Goal: Information Seeking & Learning: Learn about a topic

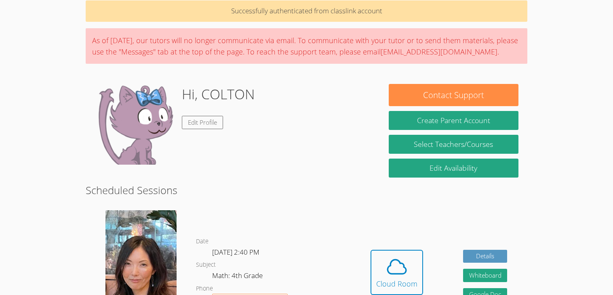
scroll to position [38, 0]
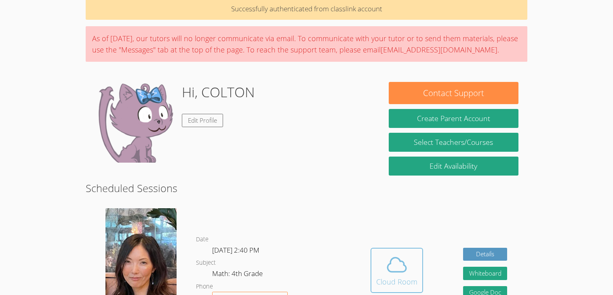
click at [378, 276] on div "Cloud Room" at bounding box center [396, 281] width 41 height 11
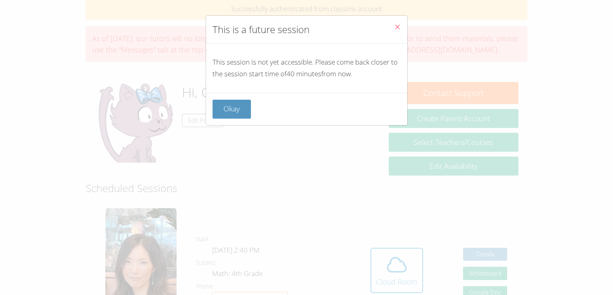
click at [397, 25] on icon "Close" at bounding box center [397, 26] width 7 height 7
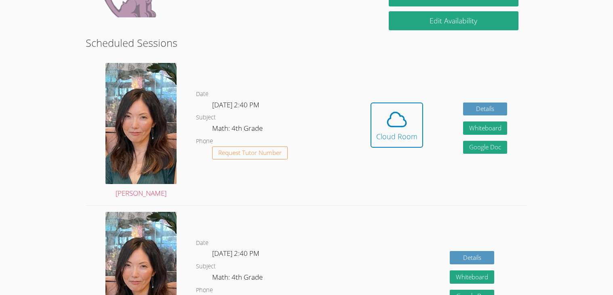
scroll to position [190, 0]
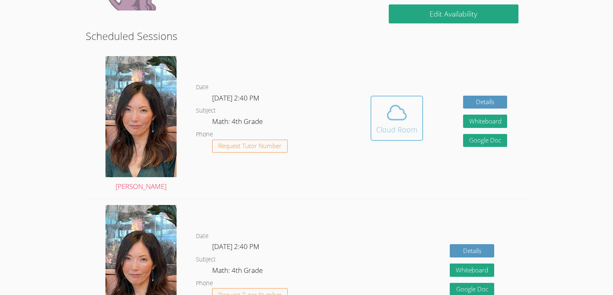
click at [376, 137] on button "Cloud Room" at bounding box center [396, 118] width 53 height 45
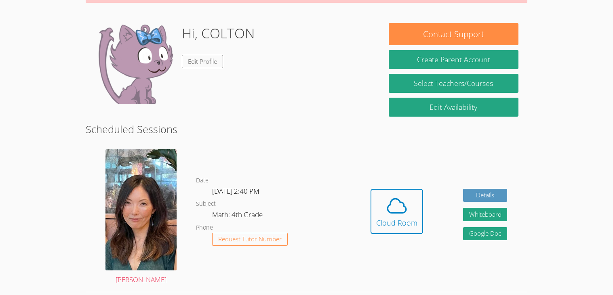
scroll to position [99, 0]
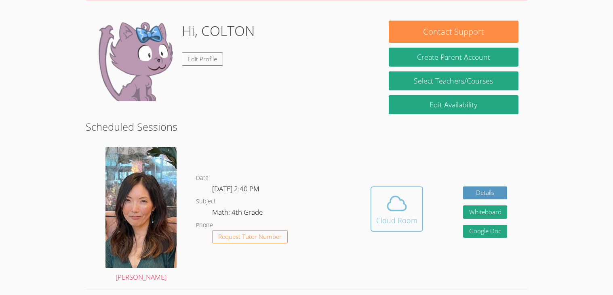
click at [417, 195] on button "Cloud Room" at bounding box center [396, 209] width 53 height 45
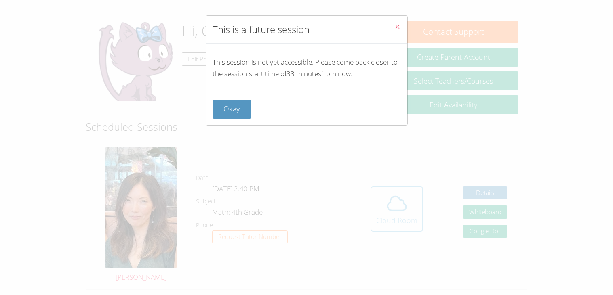
click at [417, 195] on div "This is a future session This session is not yet accessible. Please come back c…" at bounding box center [306, 147] width 613 height 295
click at [403, 26] on button "Close" at bounding box center [397, 28] width 20 height 25
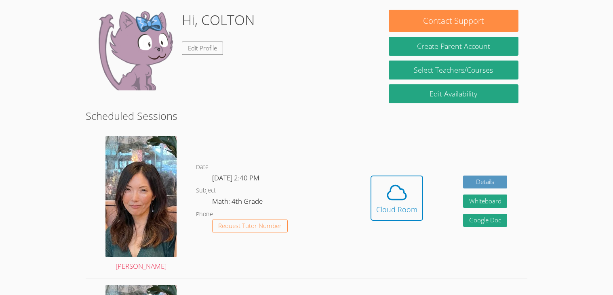
scroll to position [128, 0]
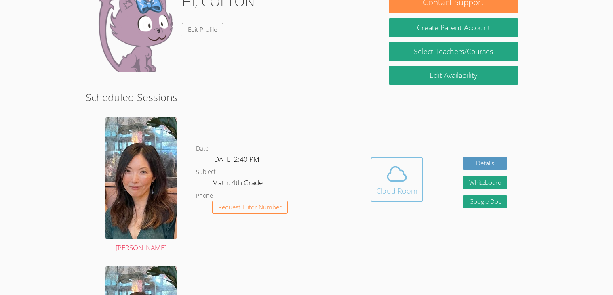
click at [380, 197] on button "Cloud Room" at bounding box center [396, 179] width 53 height 45
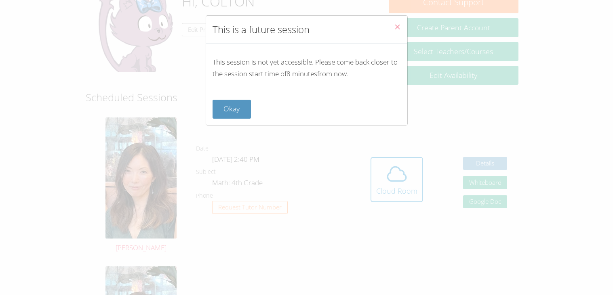
click at [396, 27] on icon "Close" at bounding box center [397, 26] width 7 height 7
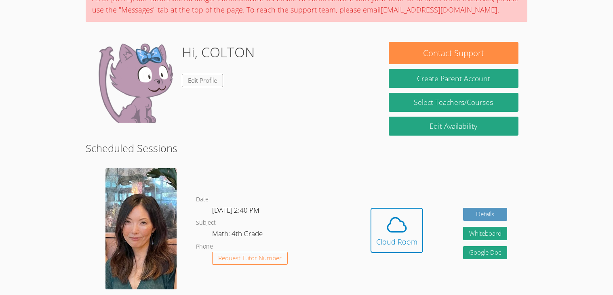
scroll to position [82, 0]
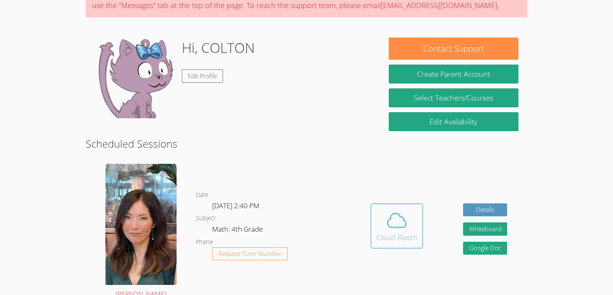
click at [379, 239] on div "Cloud Room" at bounding box center [396, 237] width 41 height 11
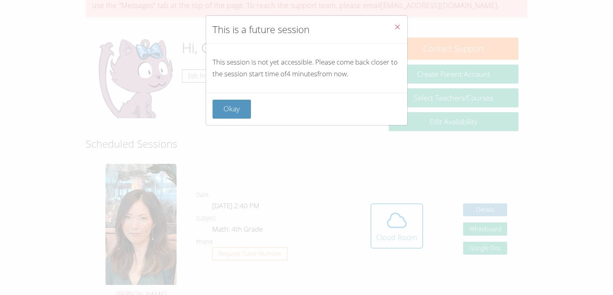
click at [401, 25] on button "Close" at bounding box center [397, 28] width 20 height 25
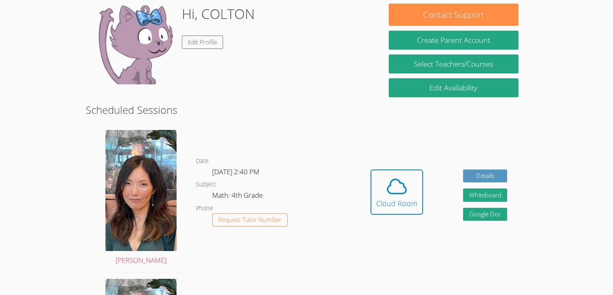
scroll to position [118, 0]
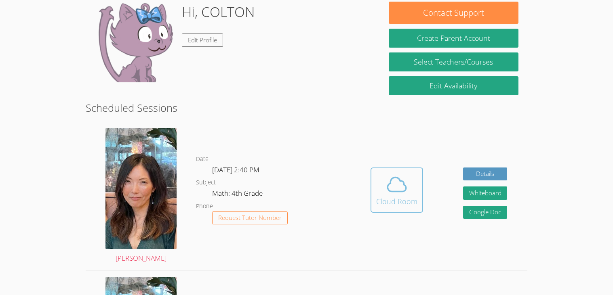
click at [410, 206] on div "Cloud Room" at bounding box center [396, 201] width 41 height 11
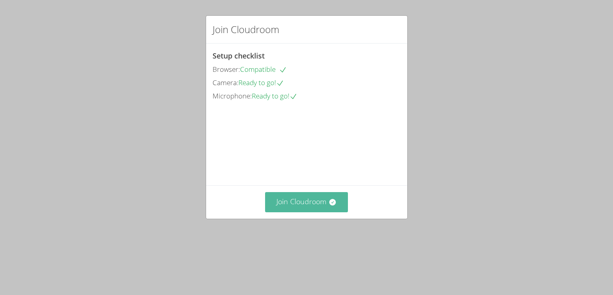
click at [315, 212] on button "Join Cloudroom" at bounding box center [306, 202] width 83 height 20
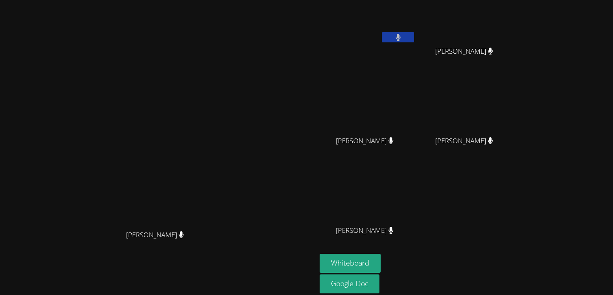
scroll to position [17, 0]
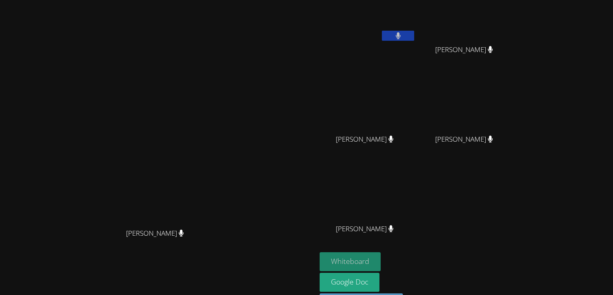
click at [380, 261] on button "Whiteboard" at bounding box center [349, 261] width 61 height 19
click at [414, 35] on button at bounding box center [398, 36] width 32 height 10
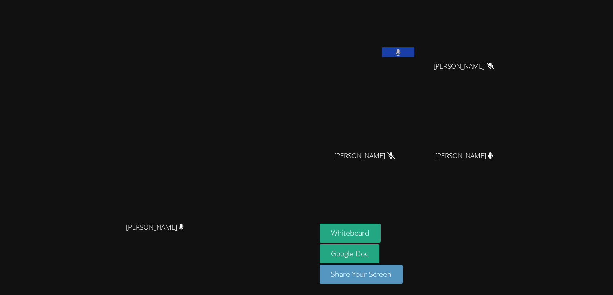
scroll to position [0, 0]
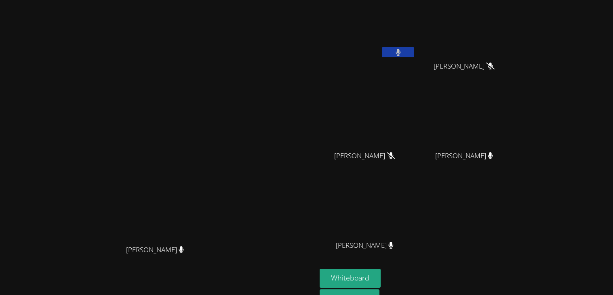
click at [414, 47] on button at bounding box center [398, 52] width 32 height 10
click at [380, 277] on button "Whiteboard" at bounding box center [349, 278] width 61 height 19
click at [380, 273] on button "Whiteboard" at bounding box center [349, 278] width 61 height 19
click at [609, 200] on div "Grace Chu Grace Chu COLTON CORDER Aceton Pennington Aceton Pennington MIGUEL CA…" at bounding box center [306, 147] width 613 height 295
click at [416, 41] on video at bounding box center [367, 30] width 96 height 54
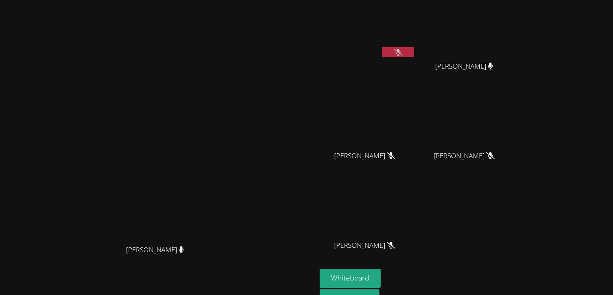
click at [416, 46] on video at bounding box center [367, 30] width 96 height 54
click at [414, 51] on button at bounding box center [398, 52] width 32 height 10
click at [401, 50] on icon at bounding box center [397, 52] width 5 height 7
click at [402, 50] on icon at bounding box center [398, 52] width 8 height 7
click at [414, 50] on button at bounding box center [398, 52] width 32 height 10
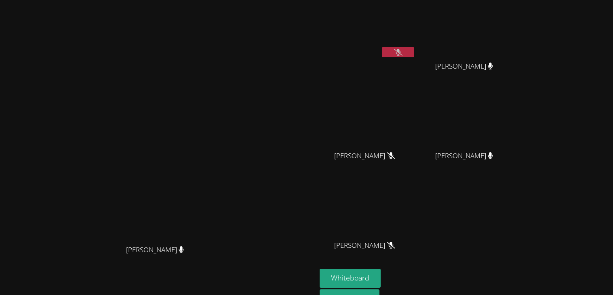
click at [414, 50] on button at bounding box center [398, 52] width 32 height 10
click at [414, 52] on button at bounding box center [398, 52] width 32 height 10
click at [414, 50] on button at bounding box center [398, 52] width 32 height 10
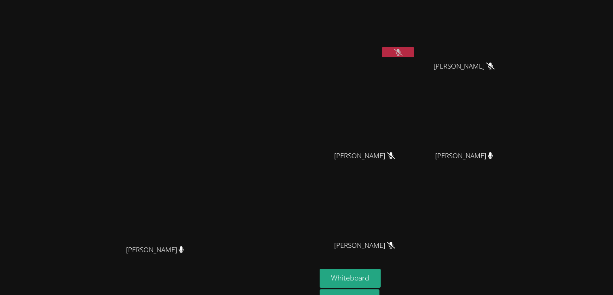
click at [414, 50] on button at bounding box center [398, 52] width 32 height 10
click at [414, 49] on button at bounding box center [398, 52] width 32 height 10
click at [414, 51] on button at bounding box center [398, 52] width 32 height 10
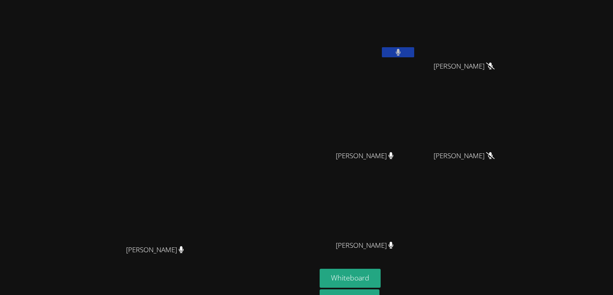
click at [414, 51] on button at bounding box center [398, 52] width 32 height 10
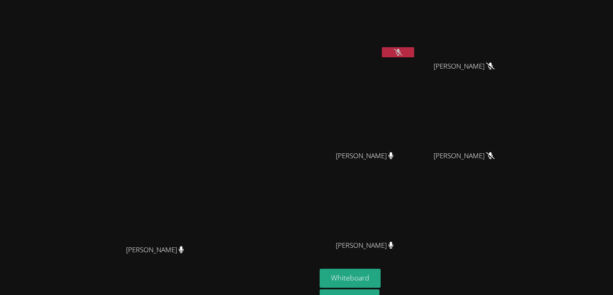
click at [414, 51] on button at bounding box center [398, 52] width 32 height 10
click at [400, 50] on icon at bounding box center [397, 52] width 5 height 7
click at [402, 50] on icon at bounding box center [398, 52] width 8 height 7
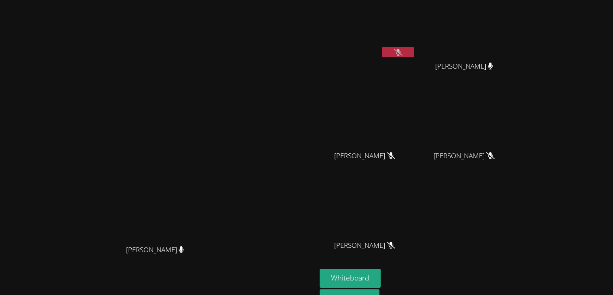
click at [414, 53] on button at bounding box center [398, 52] width 32 height 10
click at [402, 51] on icon at bounding box center [398, 52] width 8 height 7
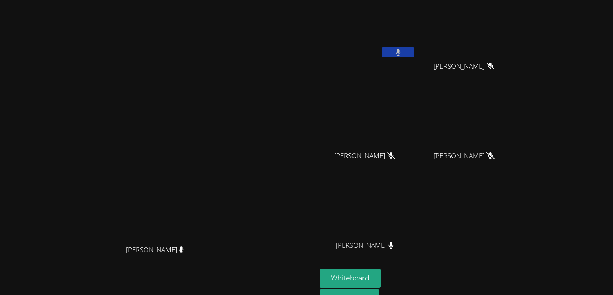
click at [414, 56] on button at bounding box center [398, 52] width 32 height 10
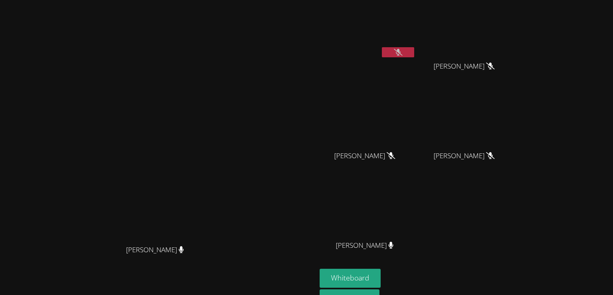
click at [414, 56] on button at bounding box center [398, 52] width 32 height 10
click at [414, 57] on button at bounding box center [398, 52] width 32 height 10
click at [414, 53] on button at bounding box center [398, 52] width 32 height 10
click at [414, 57] on button at bounding box center [398, 52] width 32 height 10
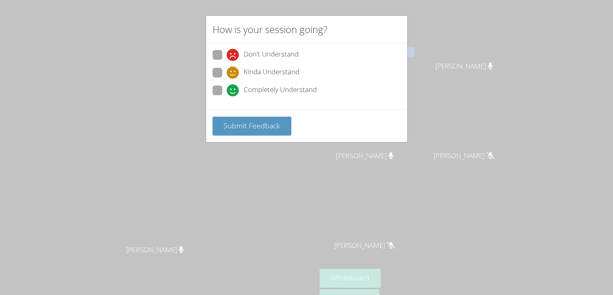
click at [225, 93] on label "Completely Understand" at bounding box center [264, 91] width 104 height 11
click at [227, 92] on input "Completely Understand" at bounding box center [230, 89] width 7 height 7
radio input "true"
click at [260, 121] on span "Submit Feedback" at bounding box center [251, 126] width 57 height 10
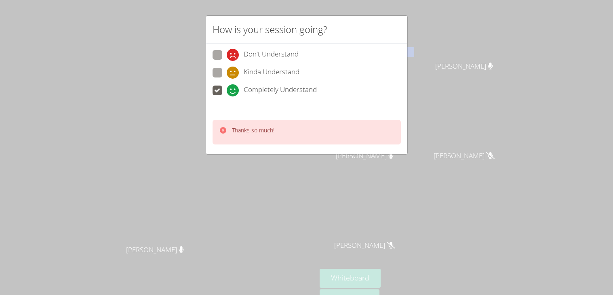
click at [273, 110] on div "Thanks so much!" at bounding box center [306, 132] width 201 height 44
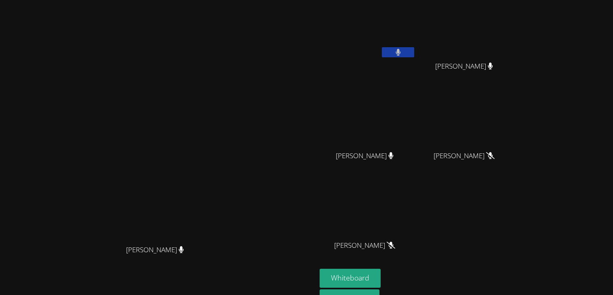
click at [400, 53] on icon at bounding box center [397, 52] width 5 height 7
click at [414, 48] on button at bounding box center [398, 52] width 32 height 10
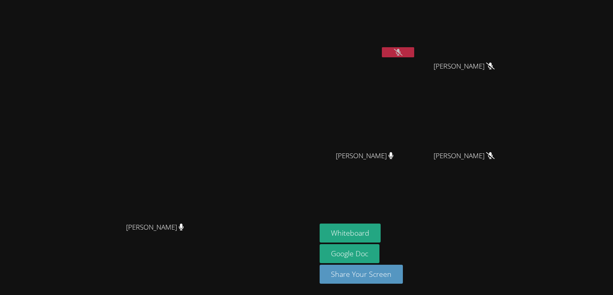
click at [414, 47] on button at bounding box center [398, 52] width 32 height 10
click at [414, 58] on div at bounding box center [398, 53] width 32 height 12
click at [414, 53] on button at bounding box center [398, 52] width 32 height 10
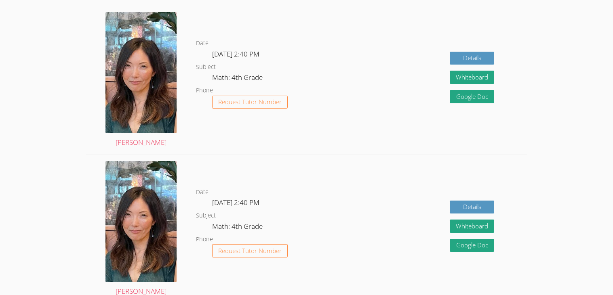
scroll to position [208, 0]
